Goal: Transaction & Acquisition: Book appointment/travel/reservation

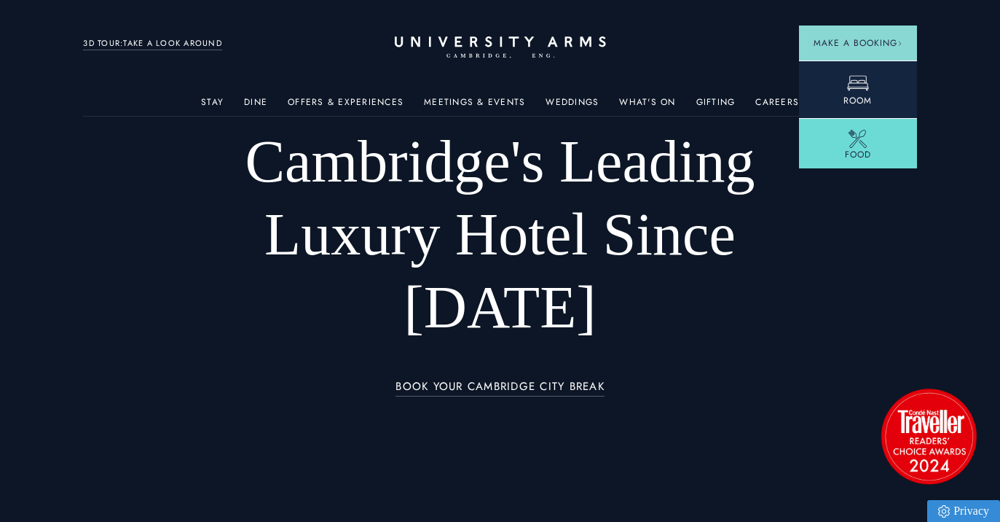
click at [861, 79] on icon at bounding box center [858, 83] width 22 height 22
click at [865, 85] on icon at bounding box center [858, 83] width 22 height 22
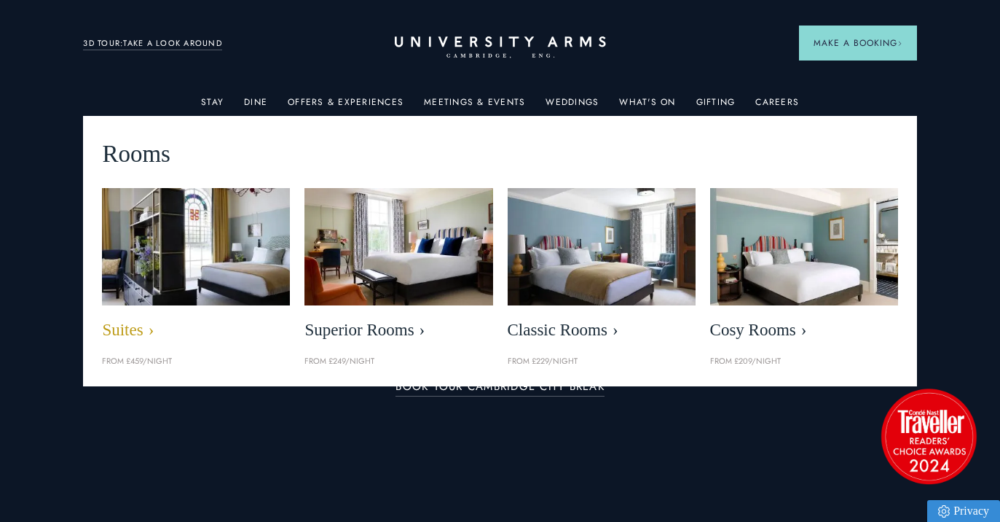
click at [130, 324] on span "Suites" at bounding box center [196, 330] width 188 height 20
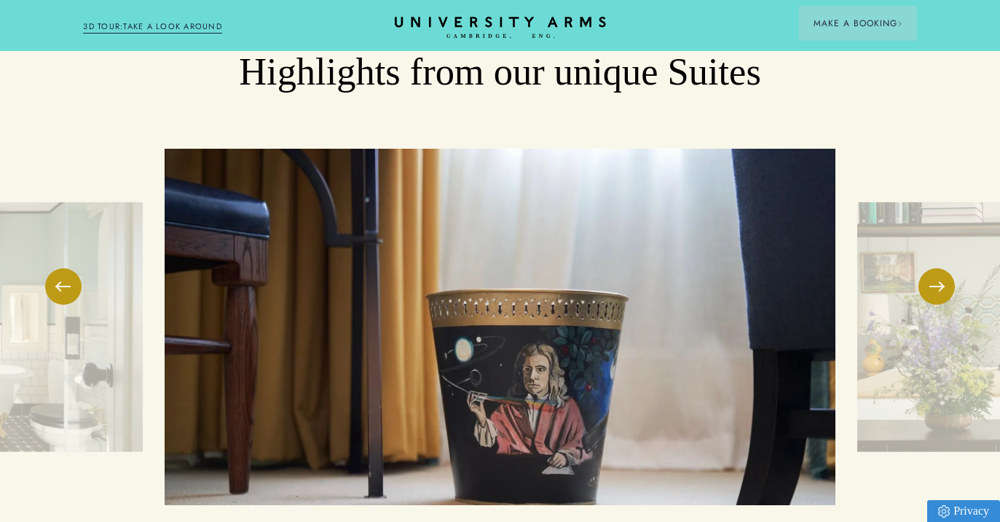
scroll to position [2190, 0]
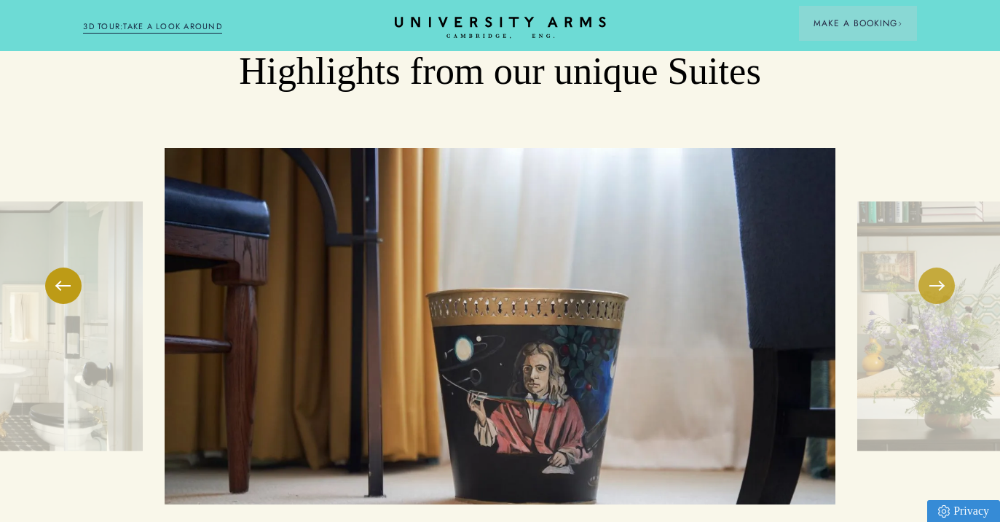
click at [932, 267] on button at bounding box center [937, 285] width 36 height 36
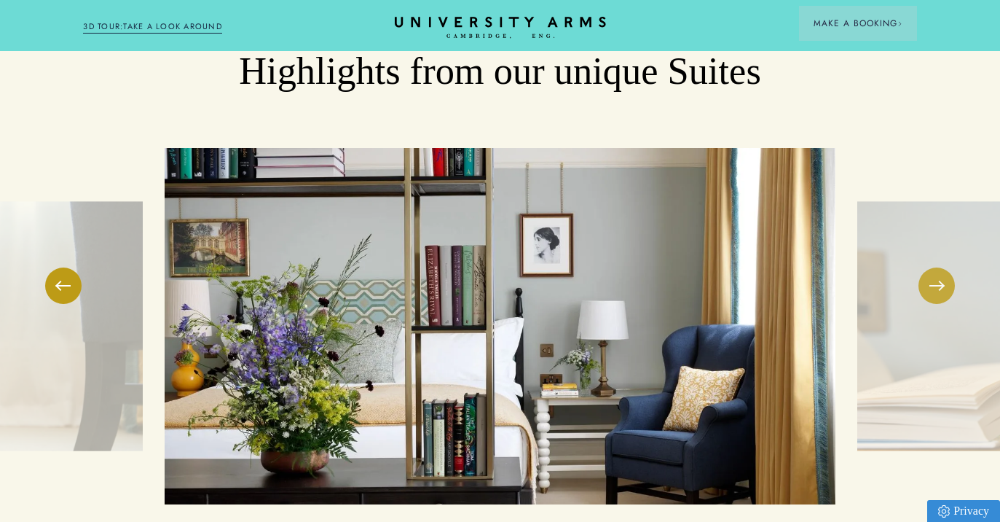
click at [932, 267] on button at bounding box center [937, 285] width 36 height 36
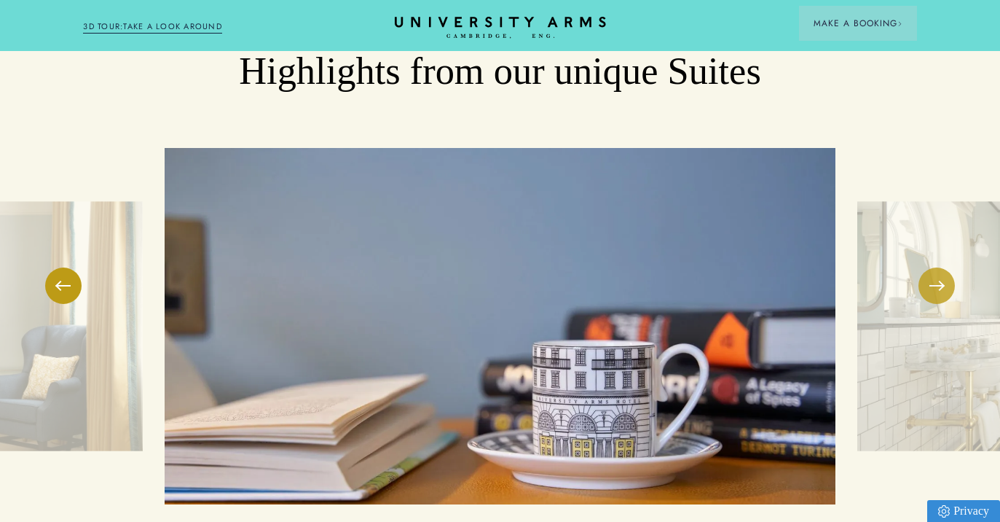
click at [935, 267] on button at bounding box center [937, 285] width 36 height 36
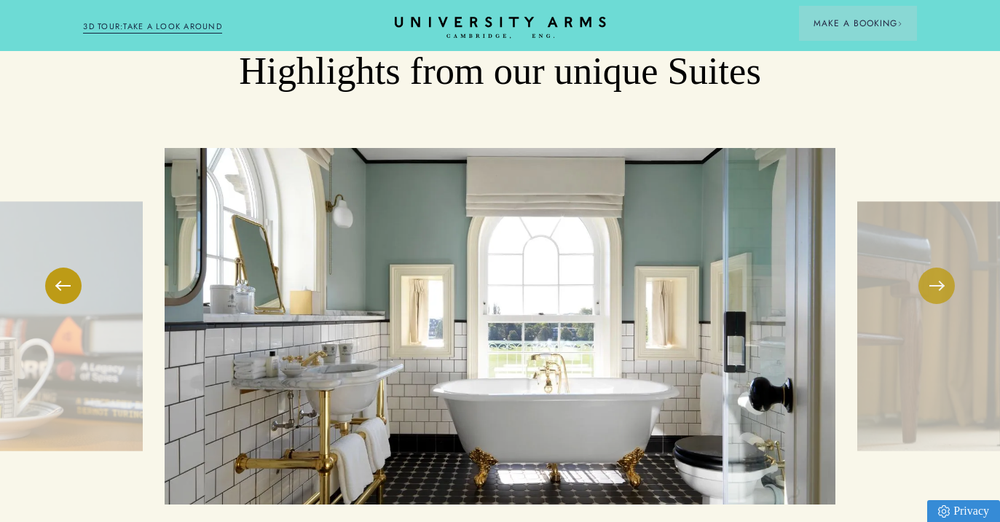
click at [935, 267] on button at bounding box center [937, 285] width 36 height 36
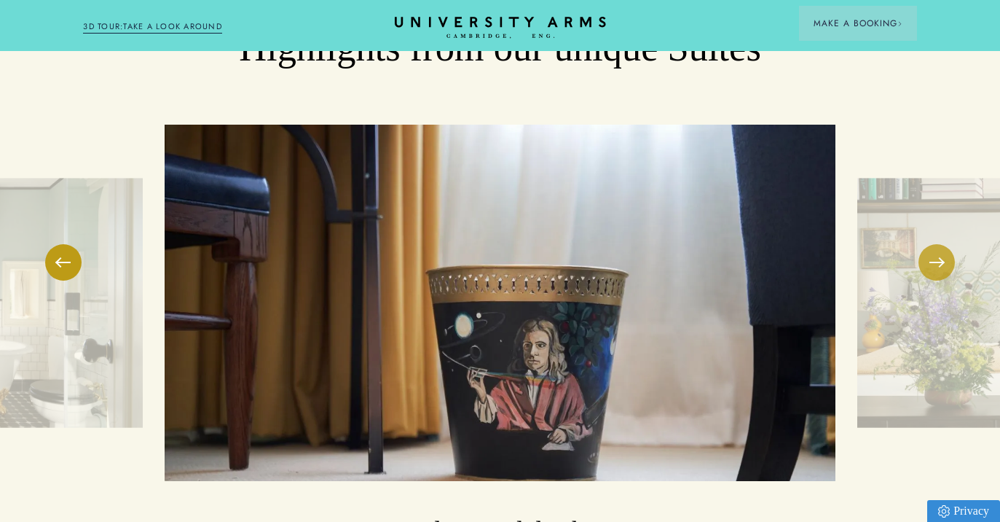
scroll to position [2206, 0]
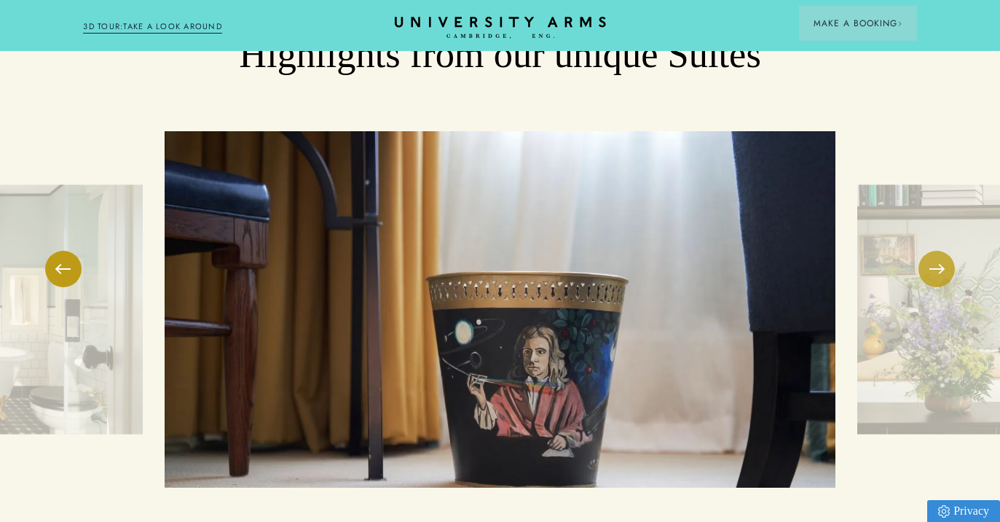
click at [941, 251] on button at bounding box center [937, 269] width 36 height 36
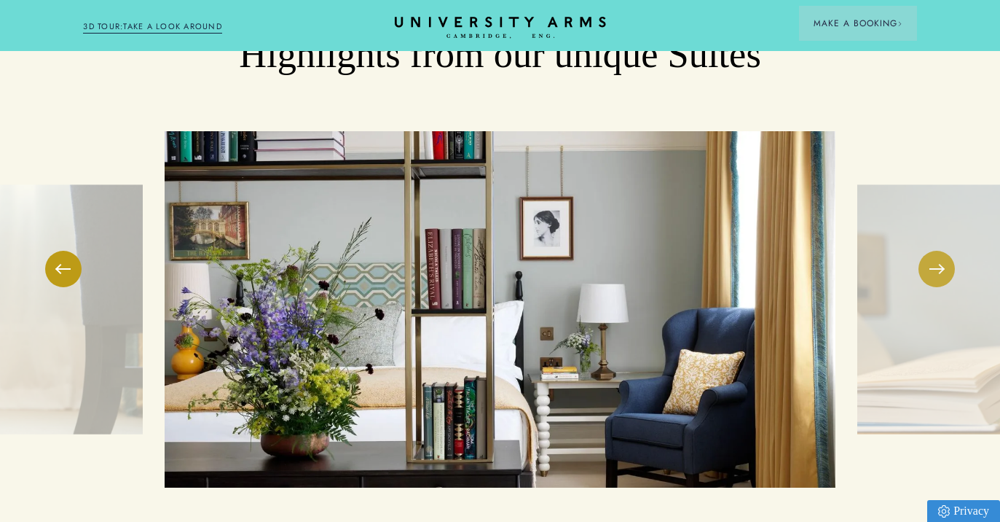
click at [941, 251] on button at bounding box center [937, 269] width 36 height 36
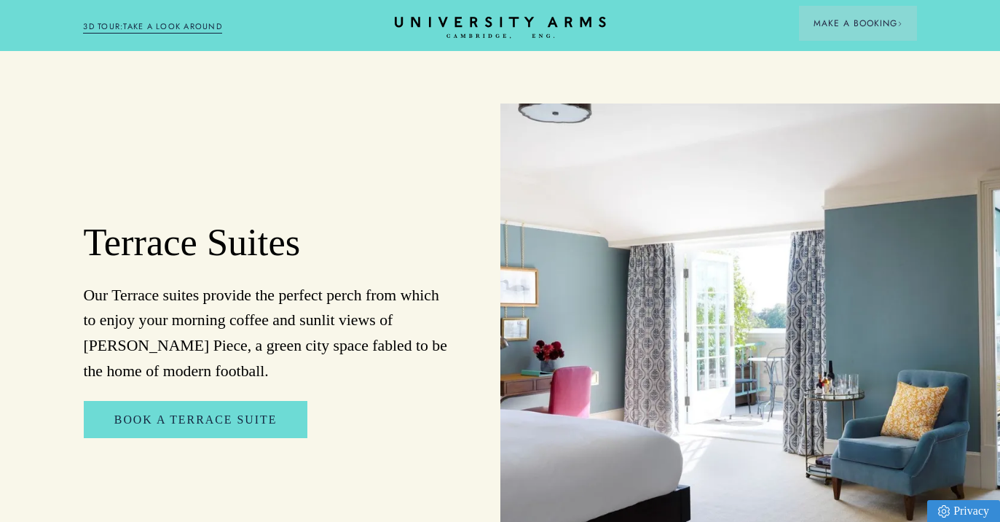
scroll to position [1541, 0]
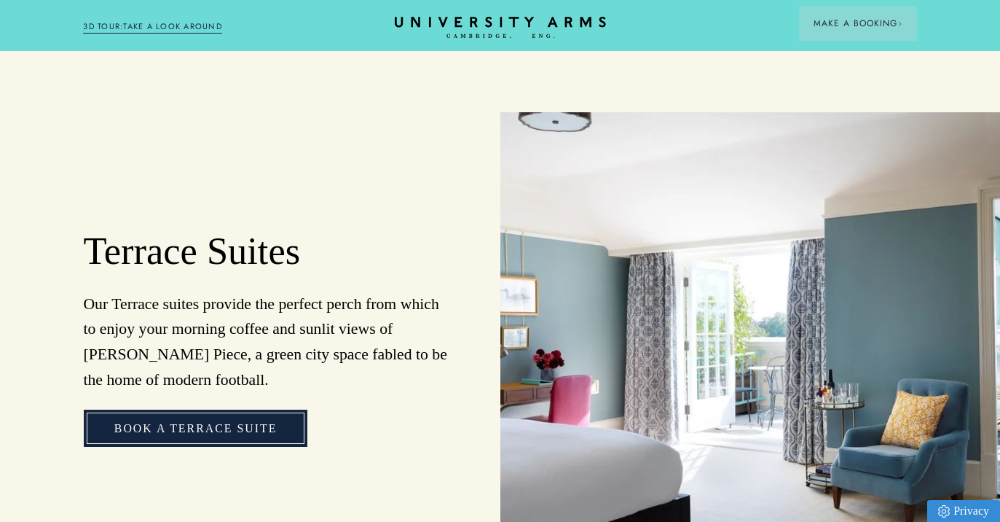
click at [132, 410] on link "Book a Terrace Suite" at bounding box center [196, 428] width 224 height 37
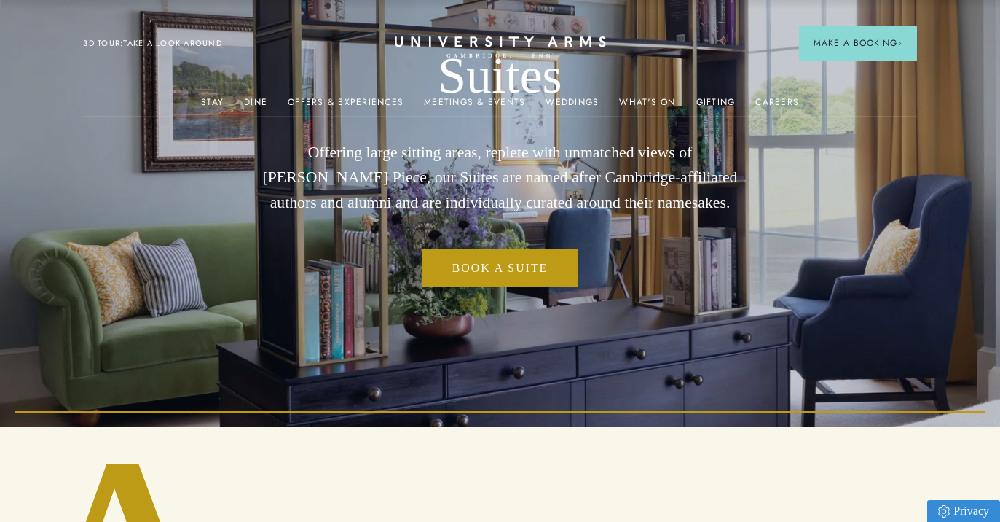
scroll to position [0, 0]
